Goal: Information Seeking & Learning: Learn about a topic

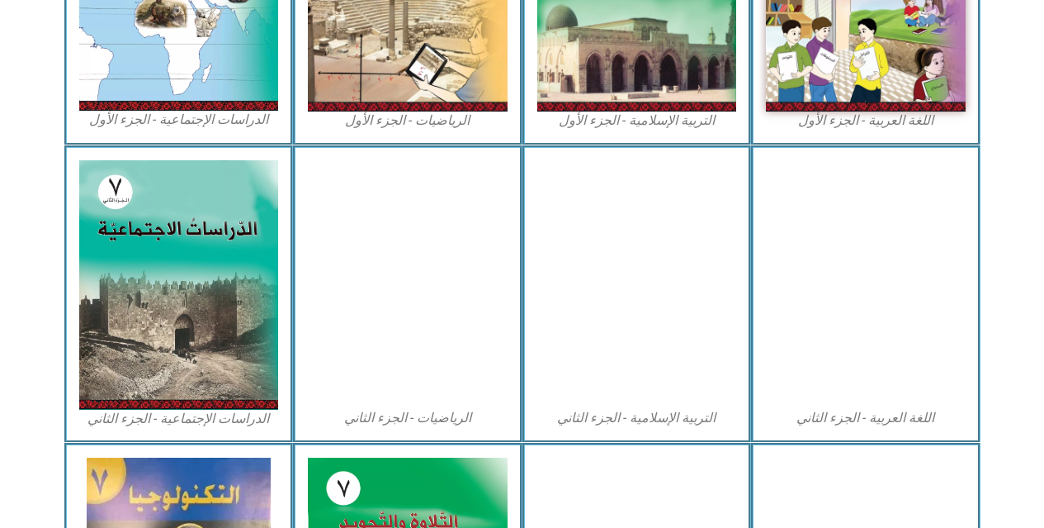
scroll to position [666, 0]
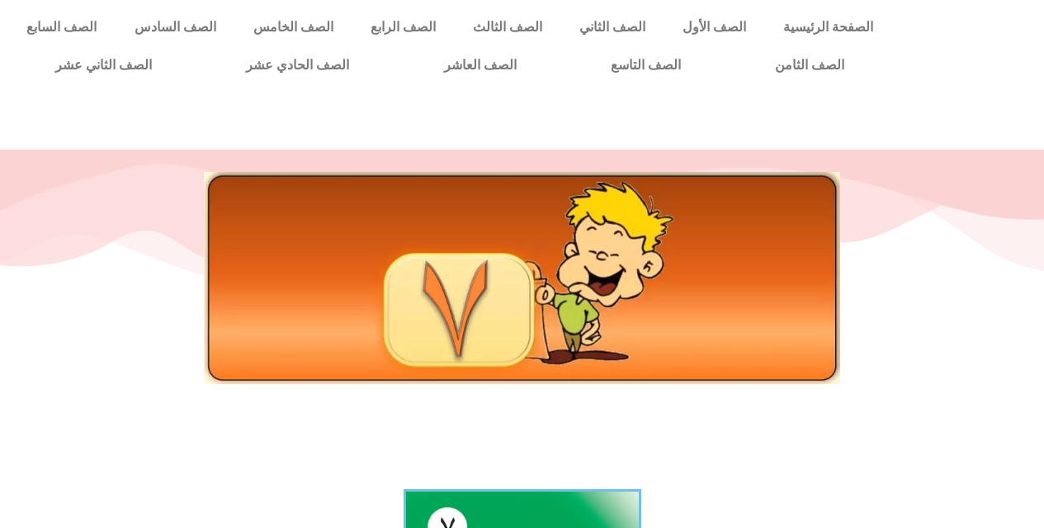
click at [452, 440] on div at bounding box center [522, 315] width 1044 height 330
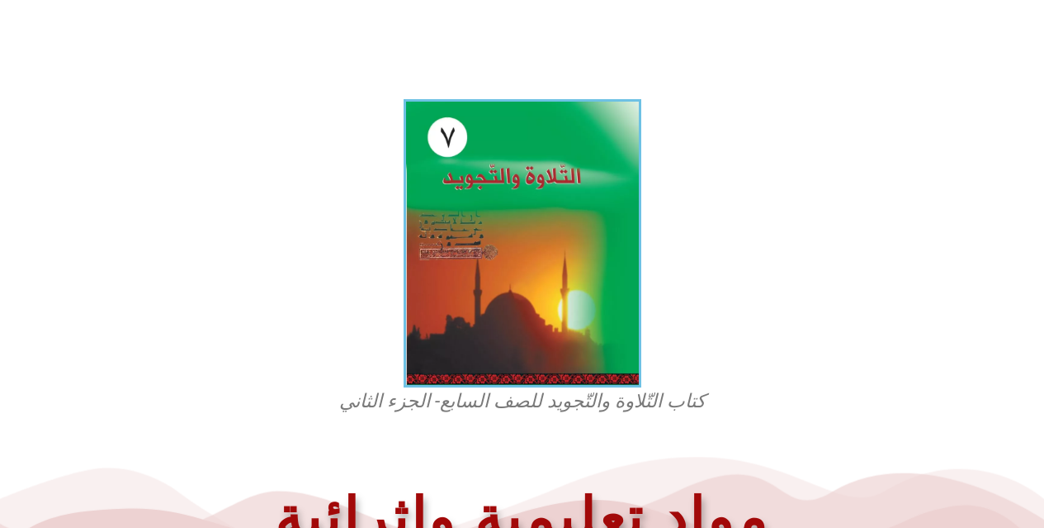
scroll to position [396, 0]
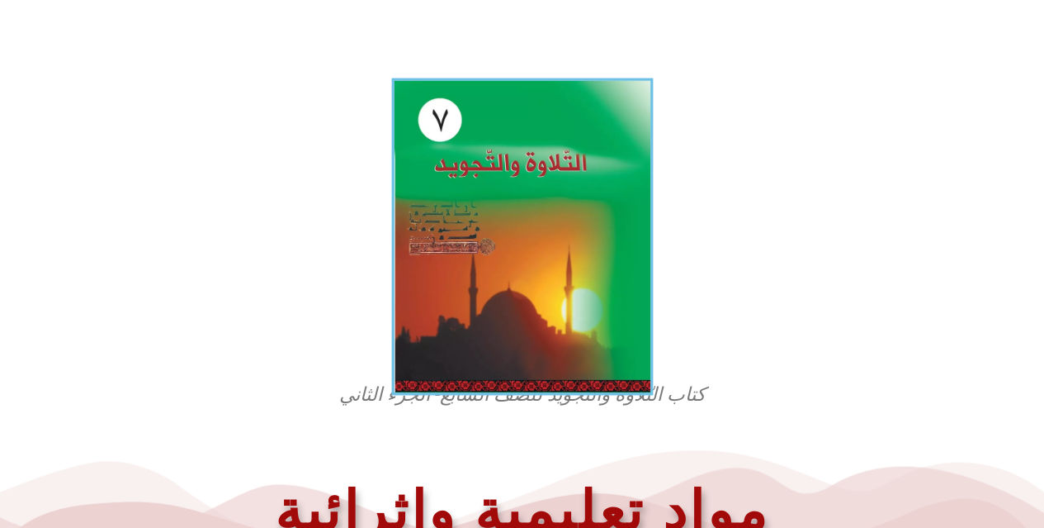
click at [513, 306] on img at bounding box center [522, 236] width 262 height 317
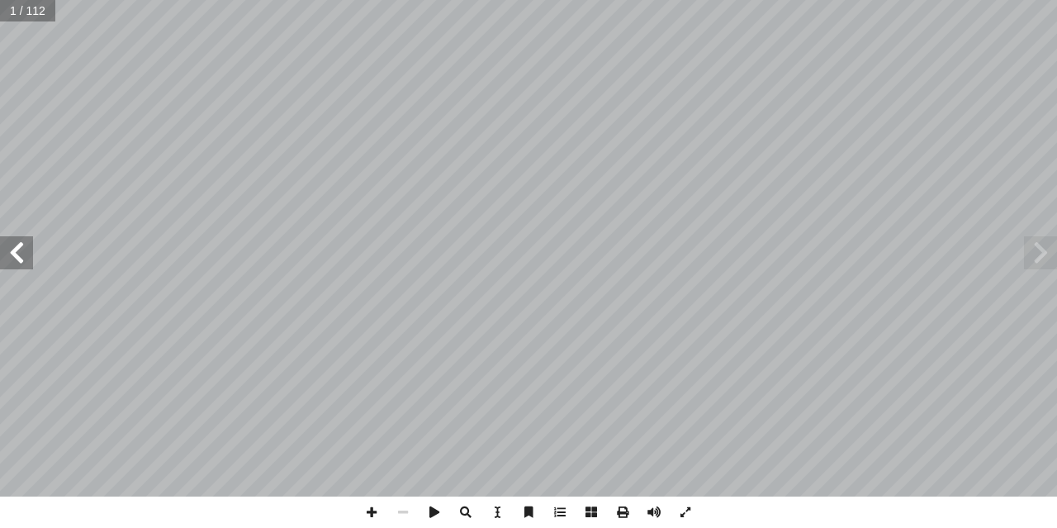
click at [16, 263] on span at bounding box center [16, 252] width 33 height 33
click at [18, 264] on span at bounding box center [16, 252] width 33 height 33
click at [18, 262] on span at bounding box center [16, 252] width 33 height 33
click at [381, 500] on span at bounding box center [371, 511] width 31 height 31
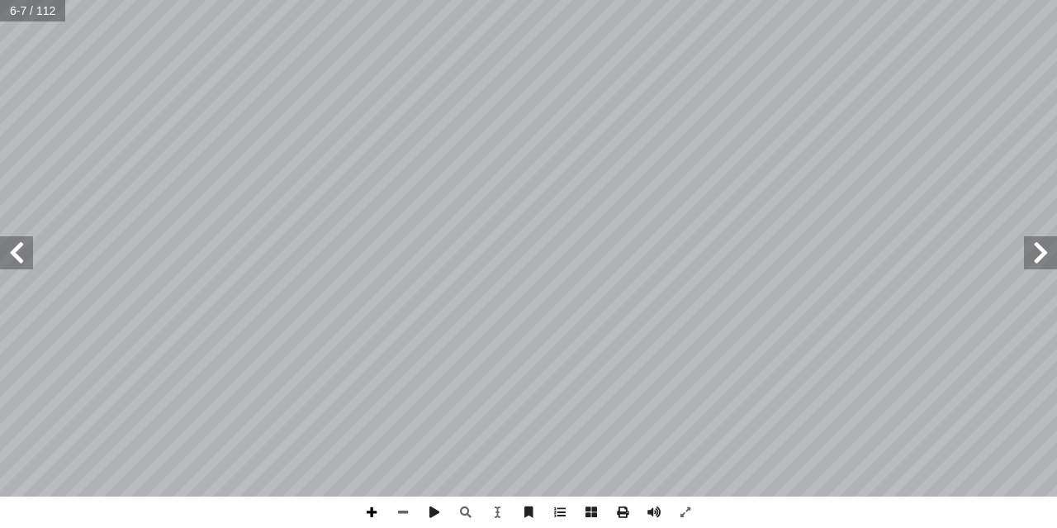
click at [369, 508] on span at bounding box center [371, 511] width 31 height 31
